Goal: Task Accomplishment & Management: Complete application form

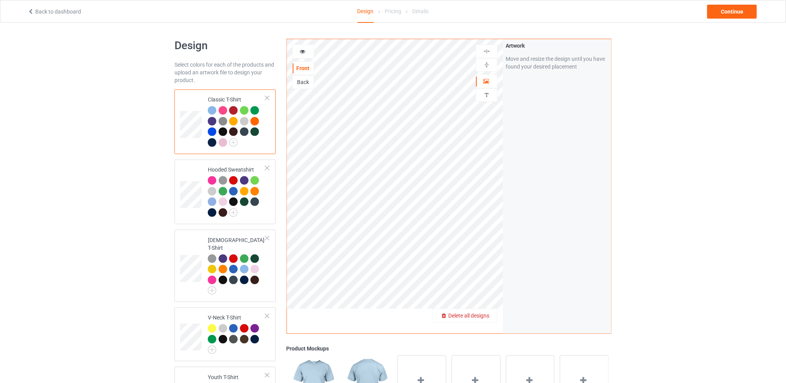
click at [491, 316] on div "Delete all designs" at bounding box center [465, 316] width 64 height 8
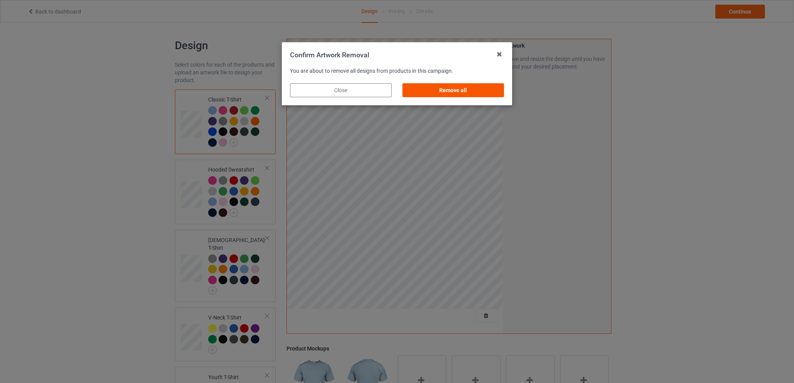
click at [449, 86] on div "Remove all" at bounding box center [453, 90] width 102 height 14
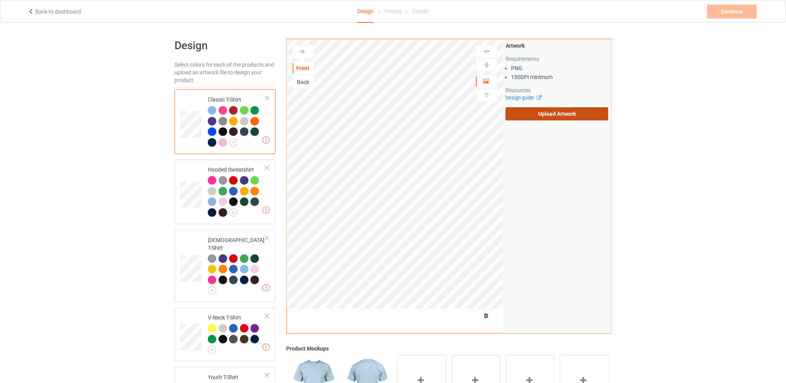
click at [538, 116] on label "Upload Artwork" at bounding box center [557, 113] width 103 height 13
click at [0, 0] on input "Upload Artwork" at bounding box center [0, 0] width 0 height 0
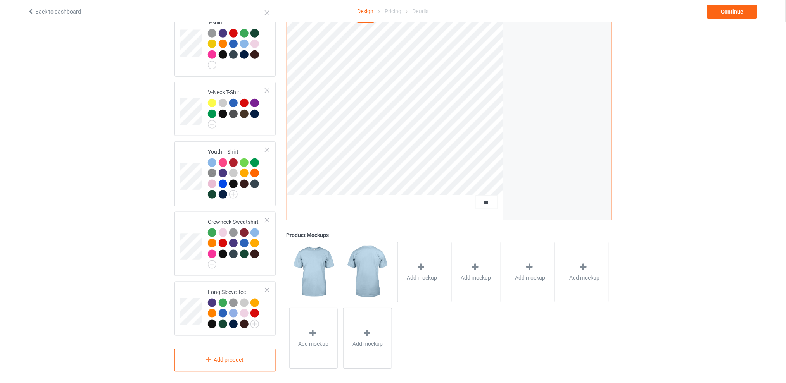
scroll to position [19, 0]
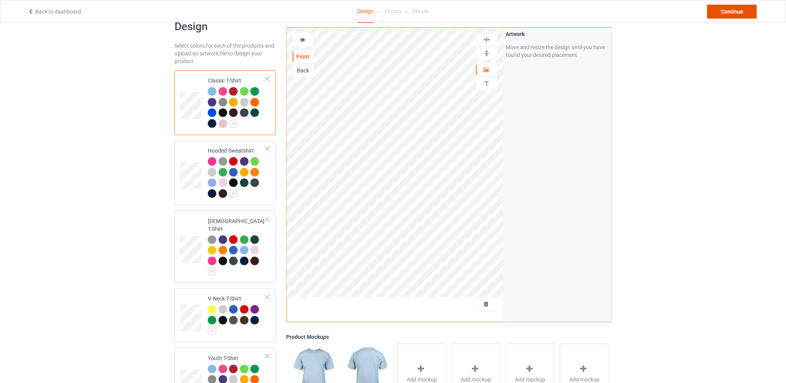
click at [730, 14] on div "Continue" at bounding box center [732, 12] width 50 height 14
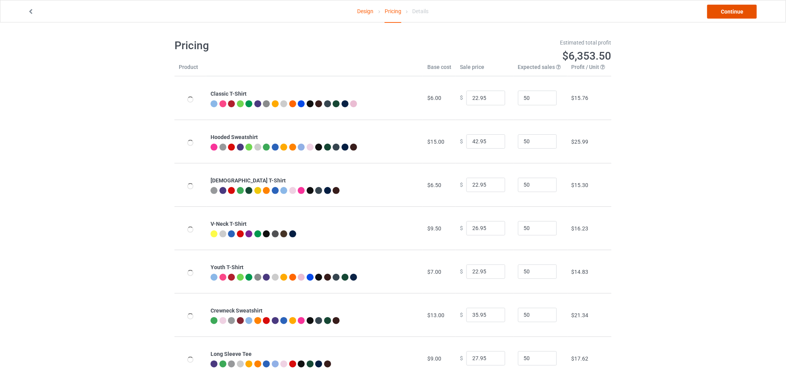
click at [730, 14] on link "Continue" at bounding box center [732, 12] width 50 height 14
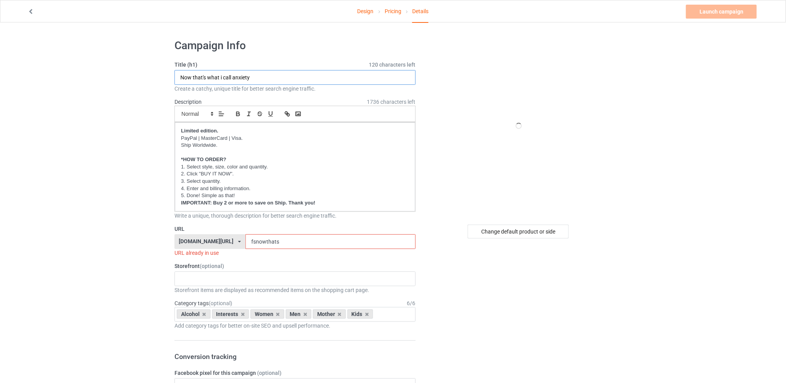
drag, startPoint x: 255, startPoint y: 77, endPoint x: 145, endPoint y: 78, distance: 109.7
type input "I'm not clumsy"
click at [513, 238] on div "Change default product or side" at bounding box center [518, 232] width 101 height 14
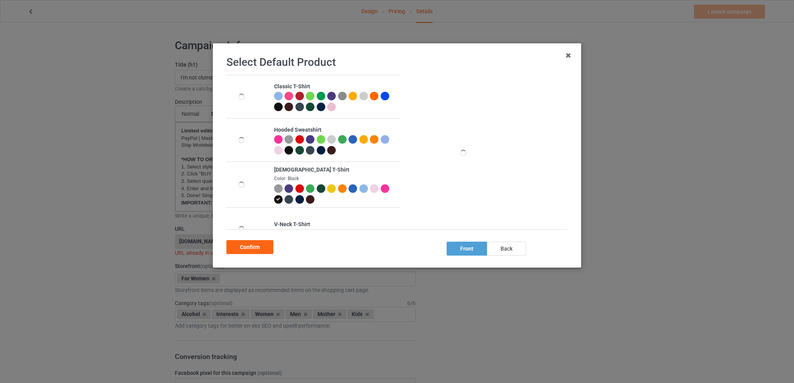
scroll to position [152, 0]
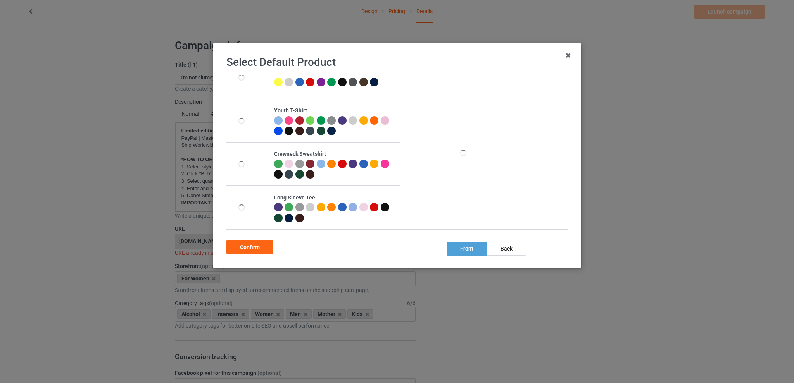
click at [362, 163] on div at bounding box center [363, 164] width 9 height 9
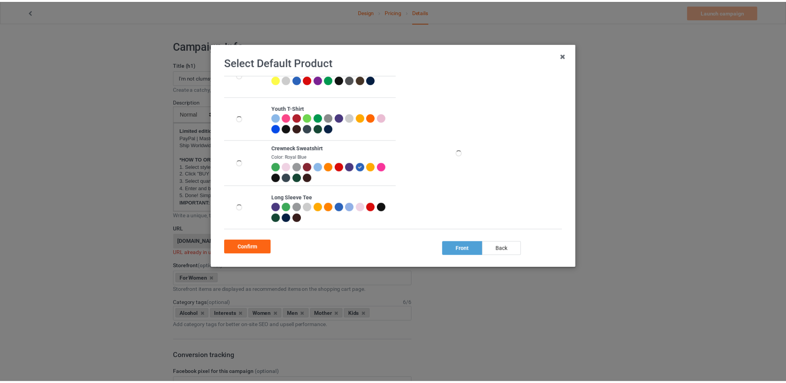
scroll to position [149, 0]
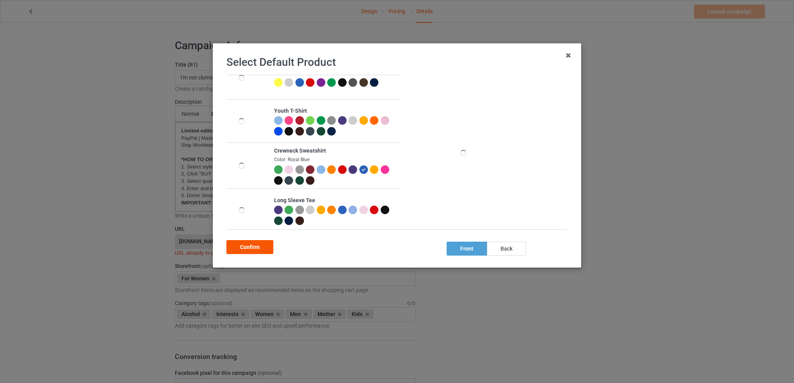
click at [245, 245] on div "Confirm" at bounding box center [249, 247] width 47 height 14
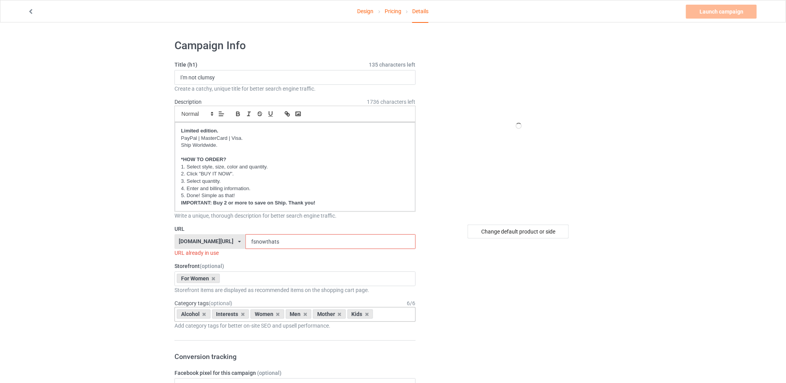
click at [201, 314] on div "Alcohol" at bounding box center [194, 314] width 34 height 9
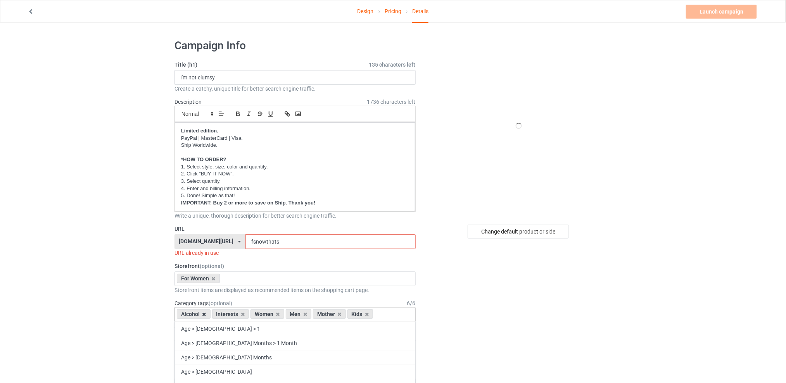
click at [203, 314] on icon at bounding box center [204, 314] width 4 height 5
click at [207, 314] on icon at bounding box center [208, 314] width 4 height 5
click at [230, 316] on icon at bounding box center [232, 314] width 4 height 5
click at [238, 314] on icon at bounding box center [239, 314] width 4 height 5
click at [231, 315] on icon at bounding box center [232, 314] width 4 height 5
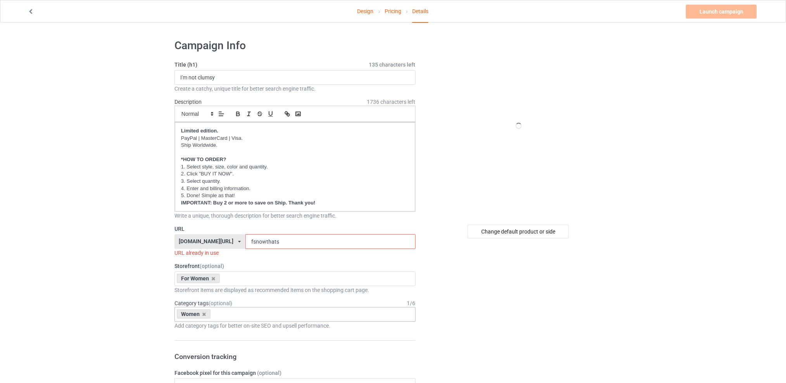
drag, startPoint x: 293, startPoint y: 242, endPoint x: 237, endPoint y: 242, distance: 55.8
click at [237, 242] on div "[DOMAIN_NAME][URL] [DOMAIN_NAME][URL] [DOMAIN_NAME][URL] [DOMAIN_NAME][URL] 5d7…" at bounding box center [294, 242] width 241 height 15
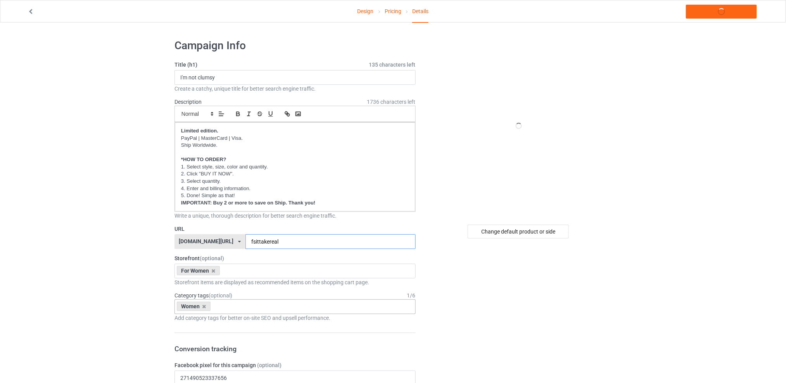
type input "fsittakereal"
click at [507, 237] on div "Change default product or side" at bounding box center [518, 232] width 101 height 14
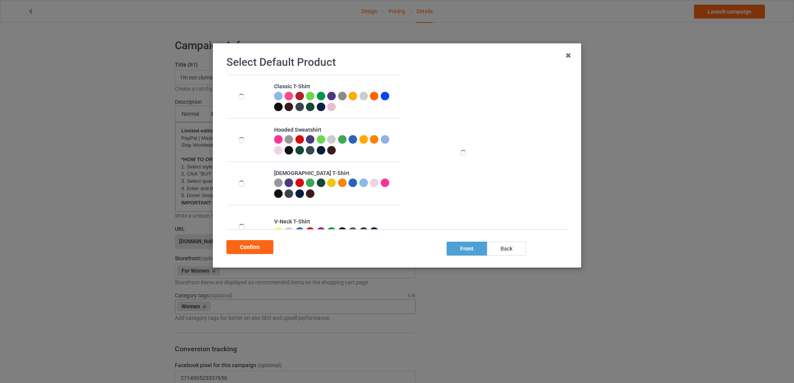
scroll to position [152, 0]
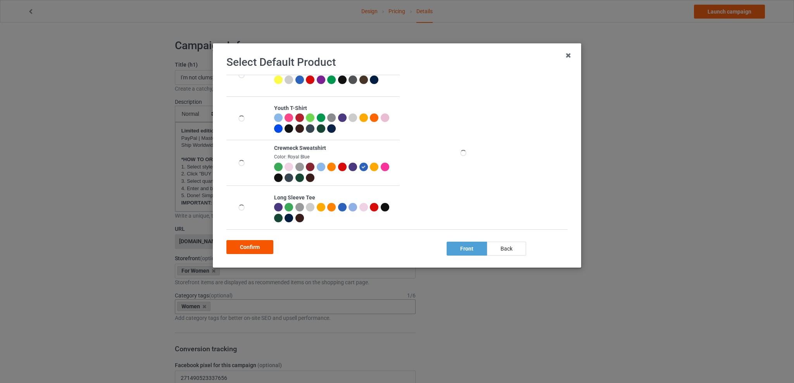
click at [257, 246] on div "Confirm" at bounding box center [249, 247] width 47 height 14
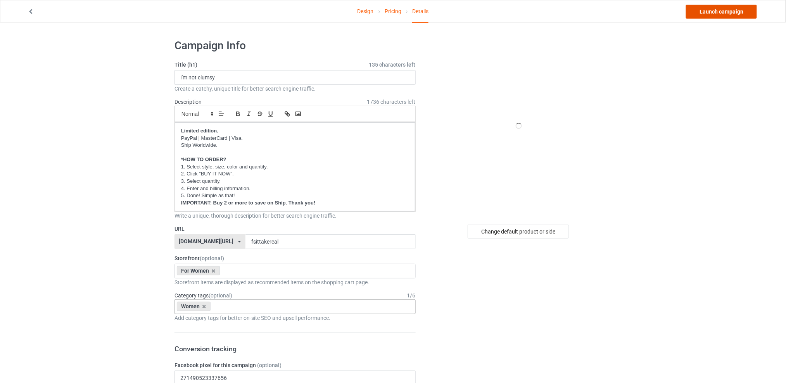
click at [720, 11] on link "Launch campaign" at bounding box center [721, 12] width 71 height 14
